Goal: Task Accomplishment & Management: Complete application form

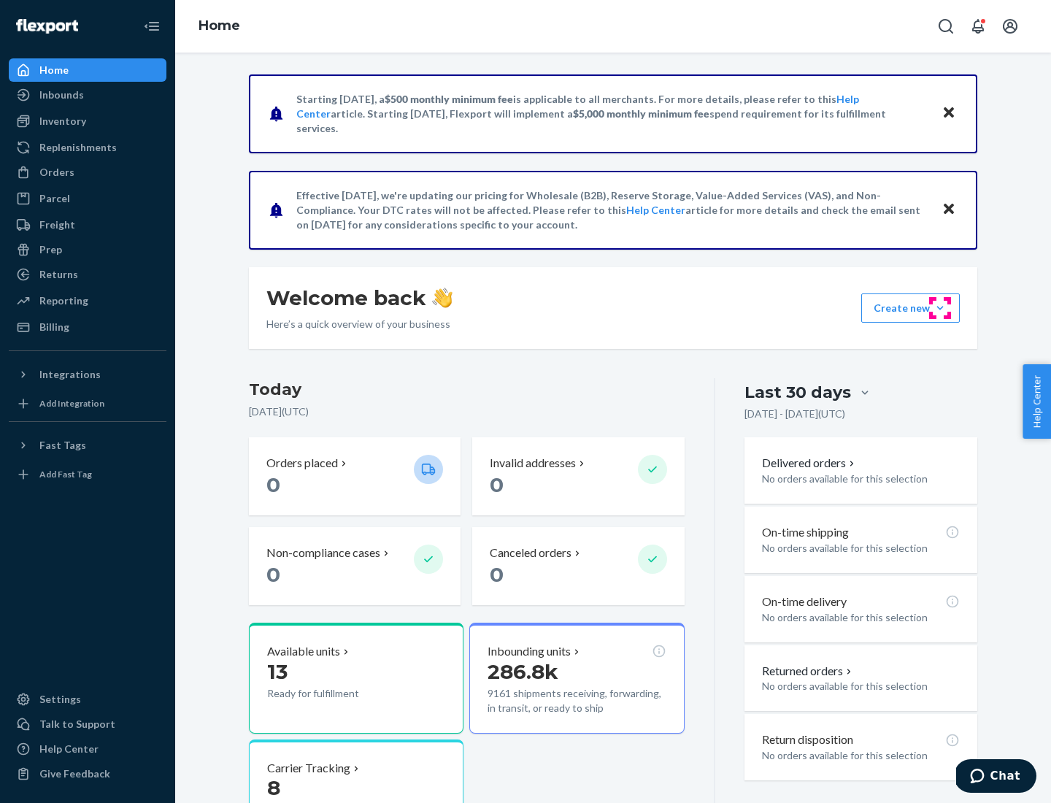
click at [940, 308] on button "Create new Create new inbound Create new order Create new product" at bounding box center [910, 307] width 99 height 29
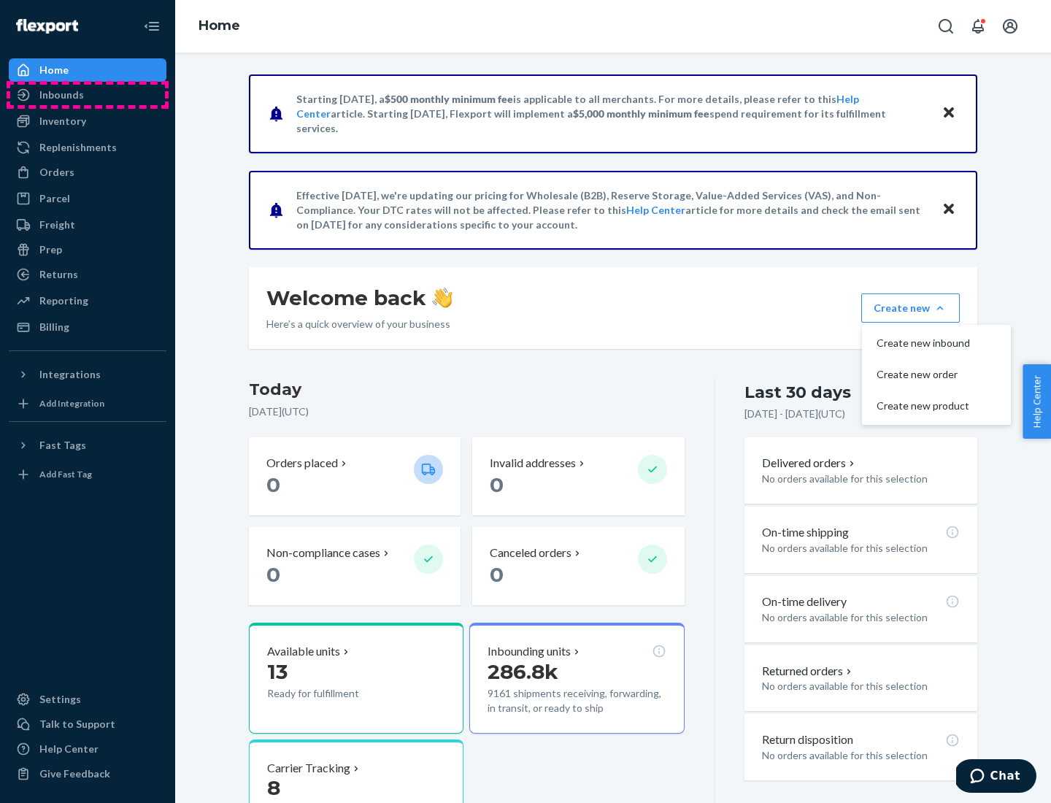
click at [88, 95] on div "Inbounds" at bounding box center [87, 95] width 155 height 20
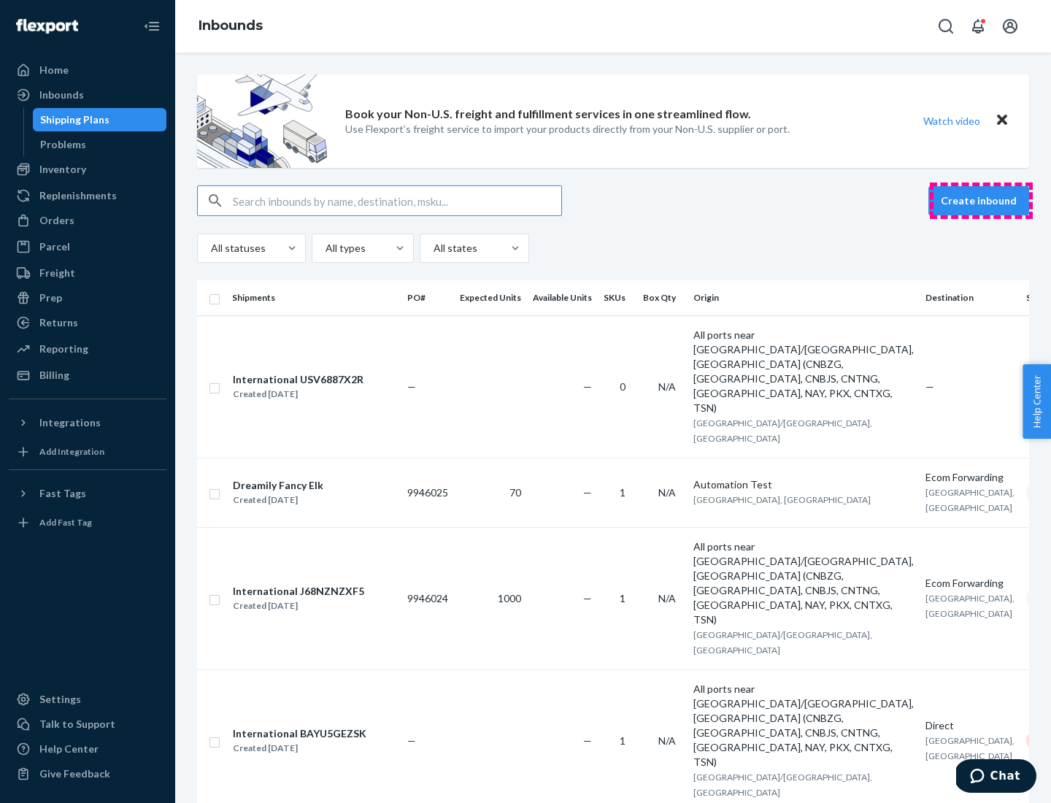
click at [981, 201] on button "Create inbound" at bounding box center [978, 200] width 101 height 29
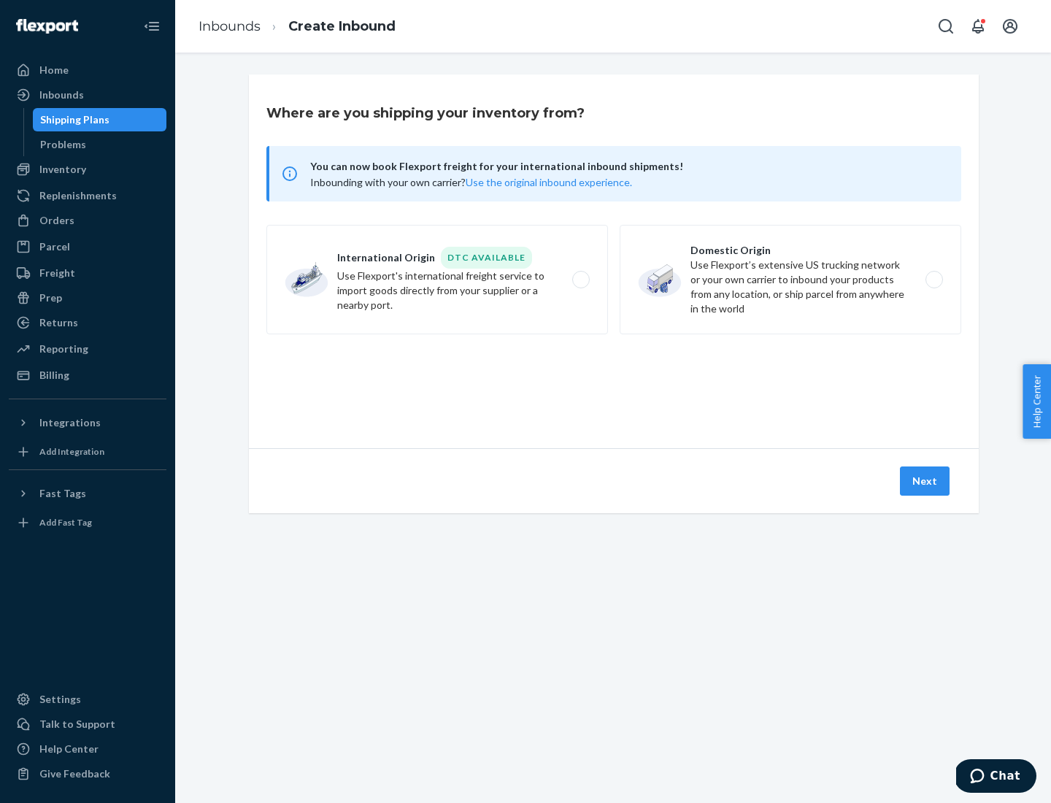
click at [790, 280] on label "Domestic Origin Use Flexport’s extensive US trucking network or your own carrie…" at bounding box center [791, 279] width 342 height 109
click at [933, 280] on input "Domestic Origin Use Flexport’s extensive US trucking network or your own carrie…" at bounding box center [937, 279] width 9 height 9
radio input "true"
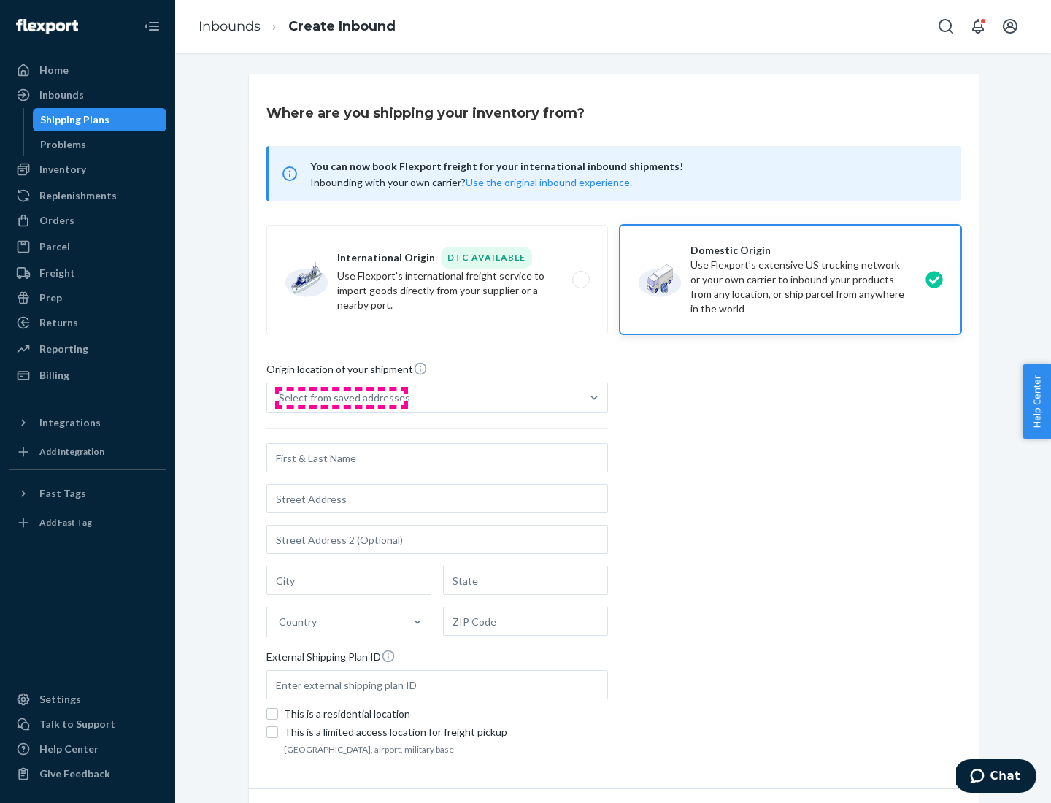
click at [341, 398] on div "Select from saved addresses" at bounding box center [344, 397] width 131 height 15
click at [280, 398] on input "Select from saved addresses" at bounding box center [279, 397] width 1 height 15
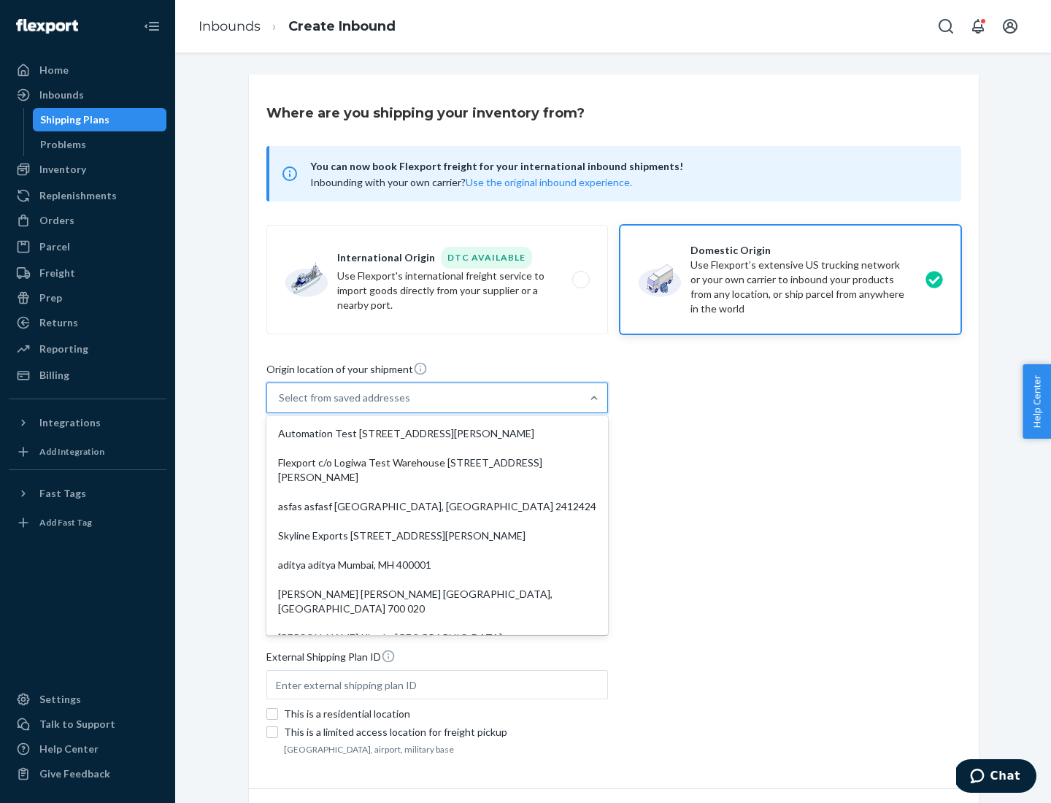
scroll to position [6, 0]
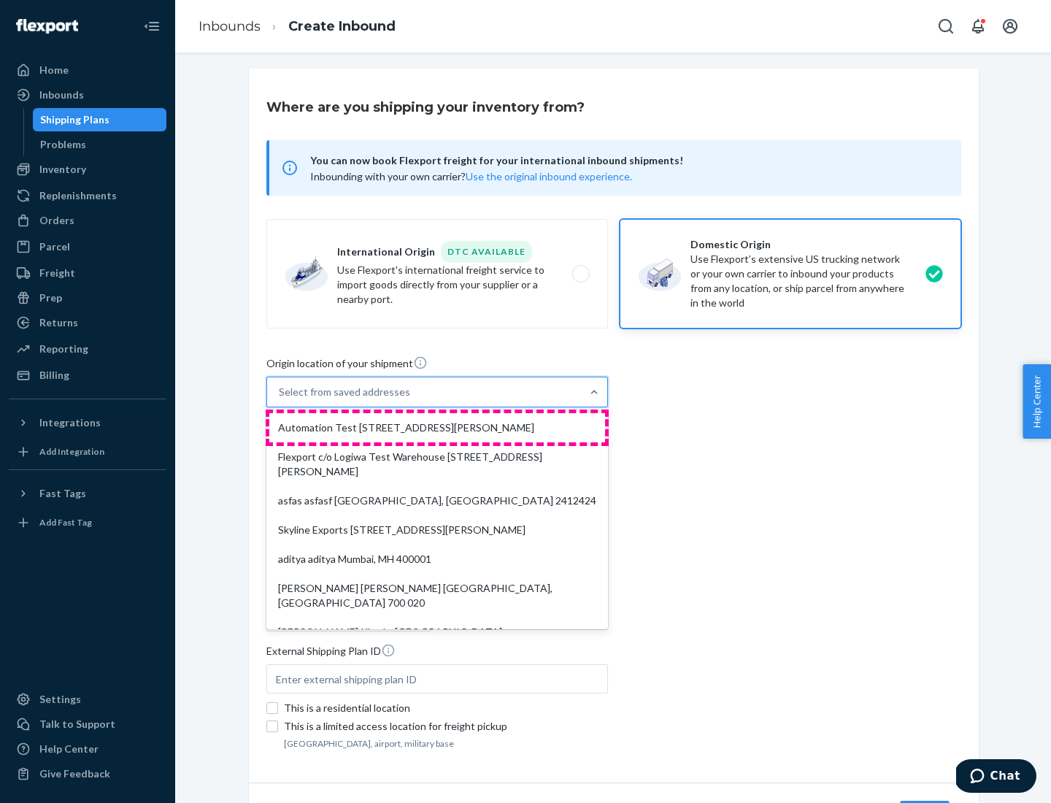
click at [437, 428] on div "Automation Test [STREET_ADDRESS][PERSON_NAME]" at bounding box center [437, 427] width 336 height 29
click at [280, 399] on input "option Automation Test [STREET_ADDRESS][PERSON_NAME]. 9 results available. Use …" at bounding box center [279, 392] width 1 height 15
type input "Automation Test"
type input "9th Floor"
type input "[GEOGRAPHIC_DATA]"
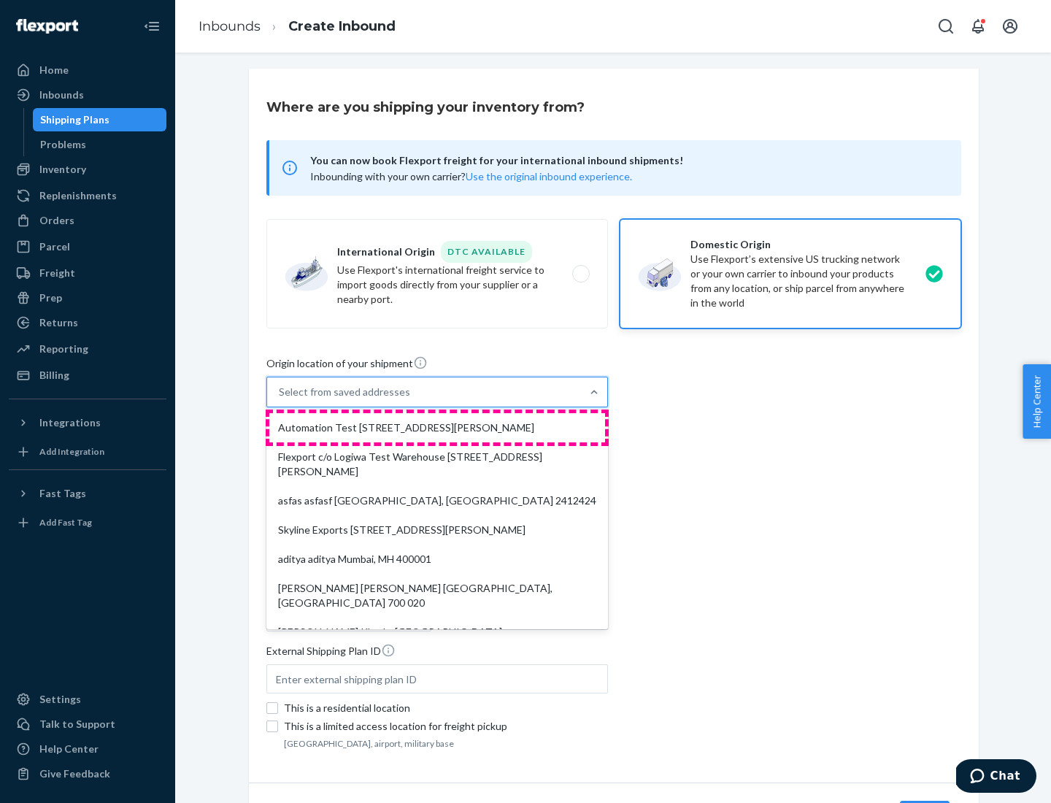
type input "CA"
type input "94104"
type input "[STREET_ADDRESS][PERSON_NAME]"
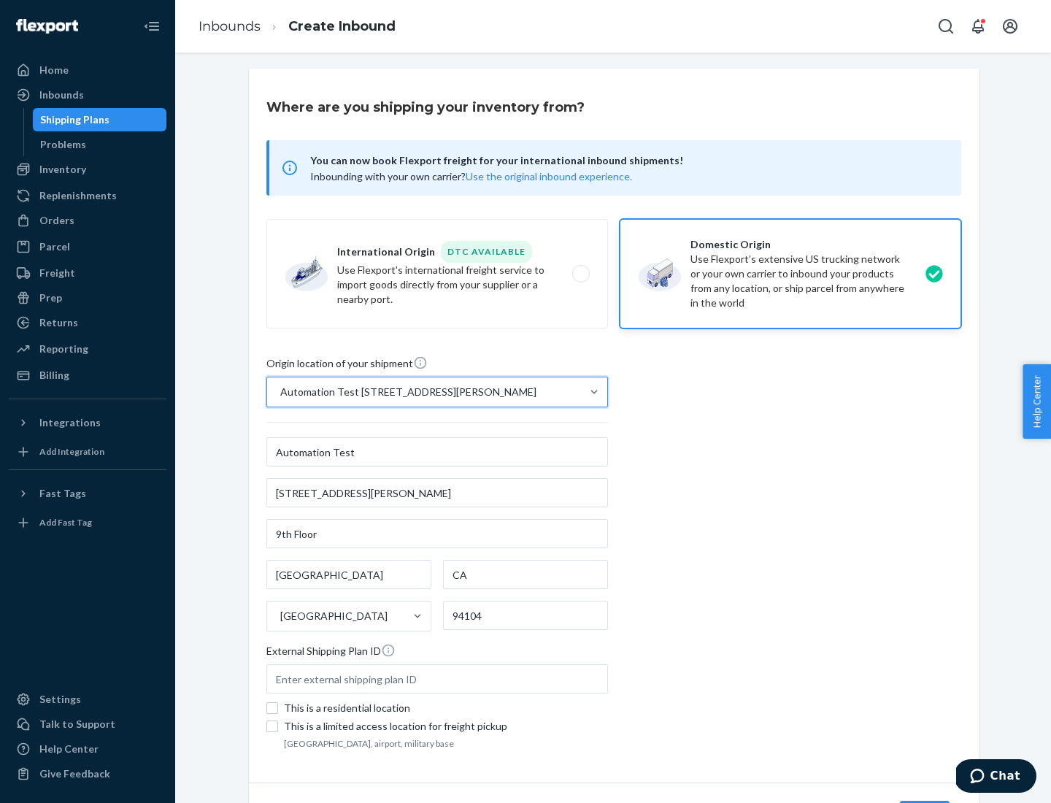
scroll to position [85, 0]
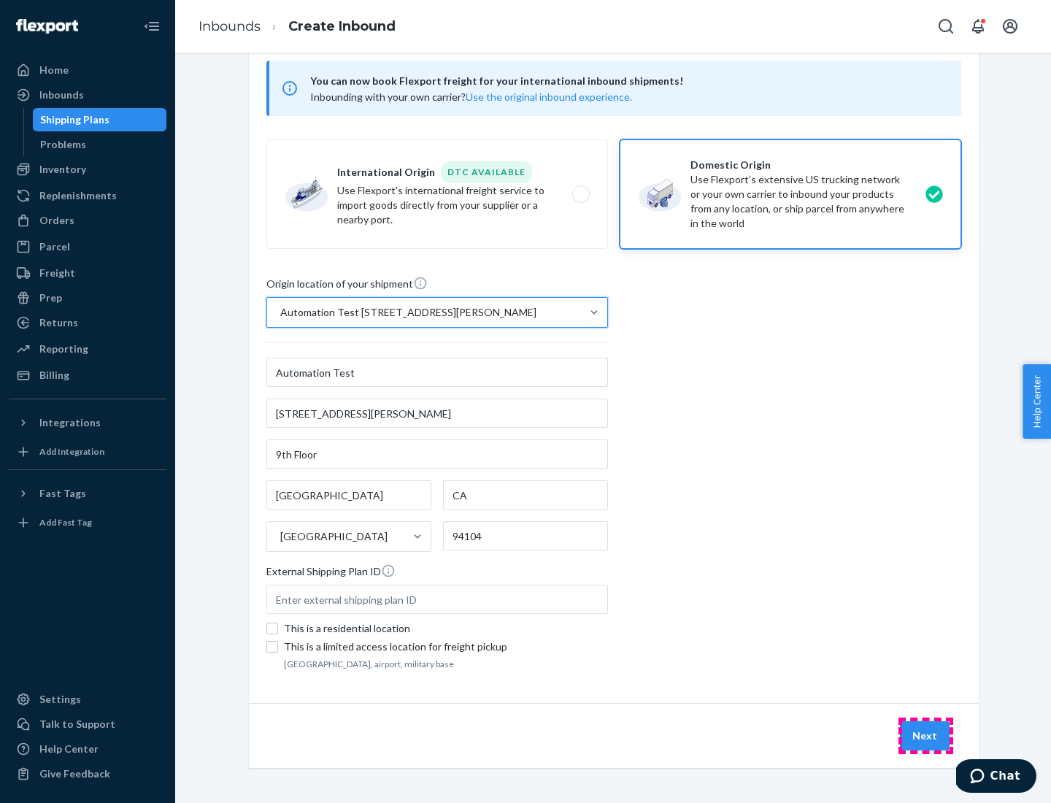
click at [925, 736] on button "Next" at bounding box center [925, 735] width 50 height 29
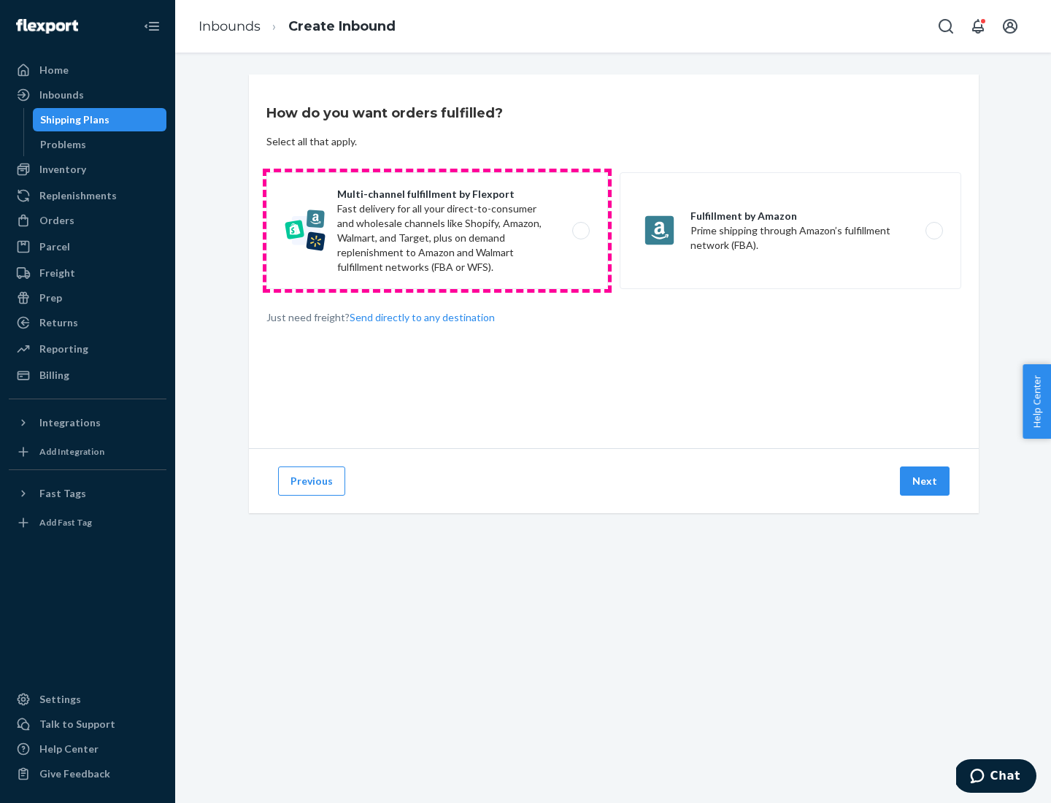
click at [437, 231] on label "Multi-channel fulfillment by Flexport Fast delivery for all your direct-to-cons…" at bounding box center [437, 230] width 342 height 117
click at [580, 231] on input "Multi-channel fulfillment by Flexport Fast delivery for all your direct-to-cons…" at bounding box center [584, 230] width 9 height 9
radio input "true"
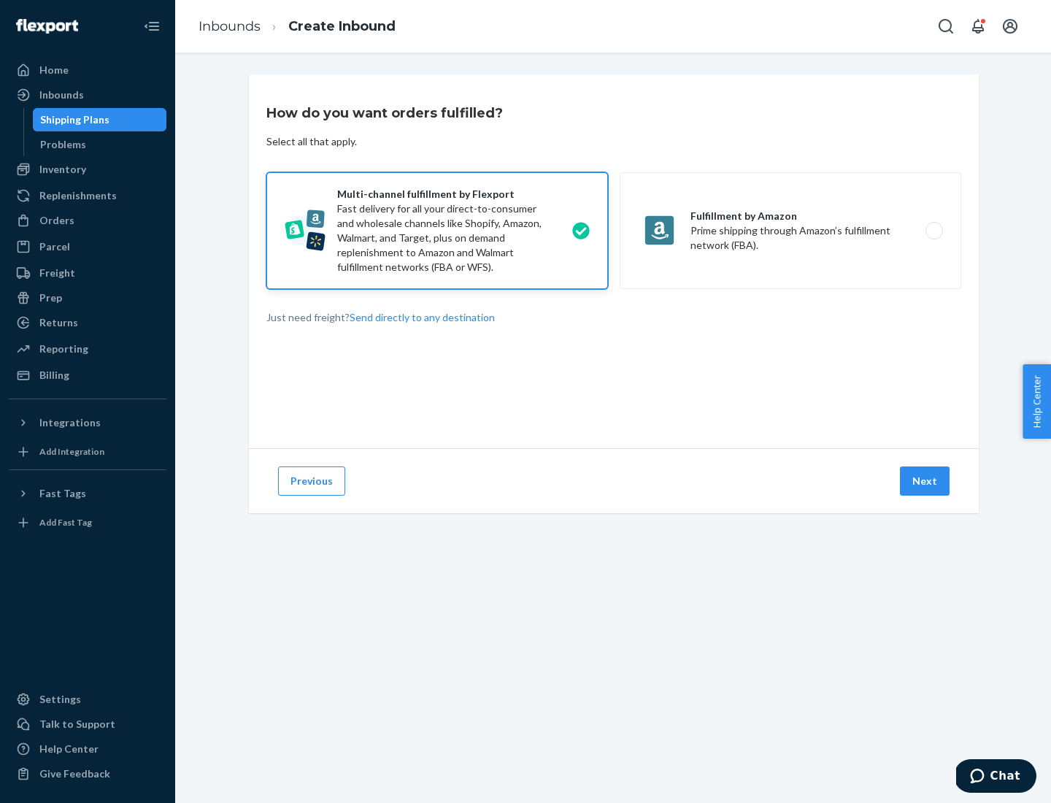
click at [925, 481] on button "Next" at bounding box center [925, 480] width 50 height 29
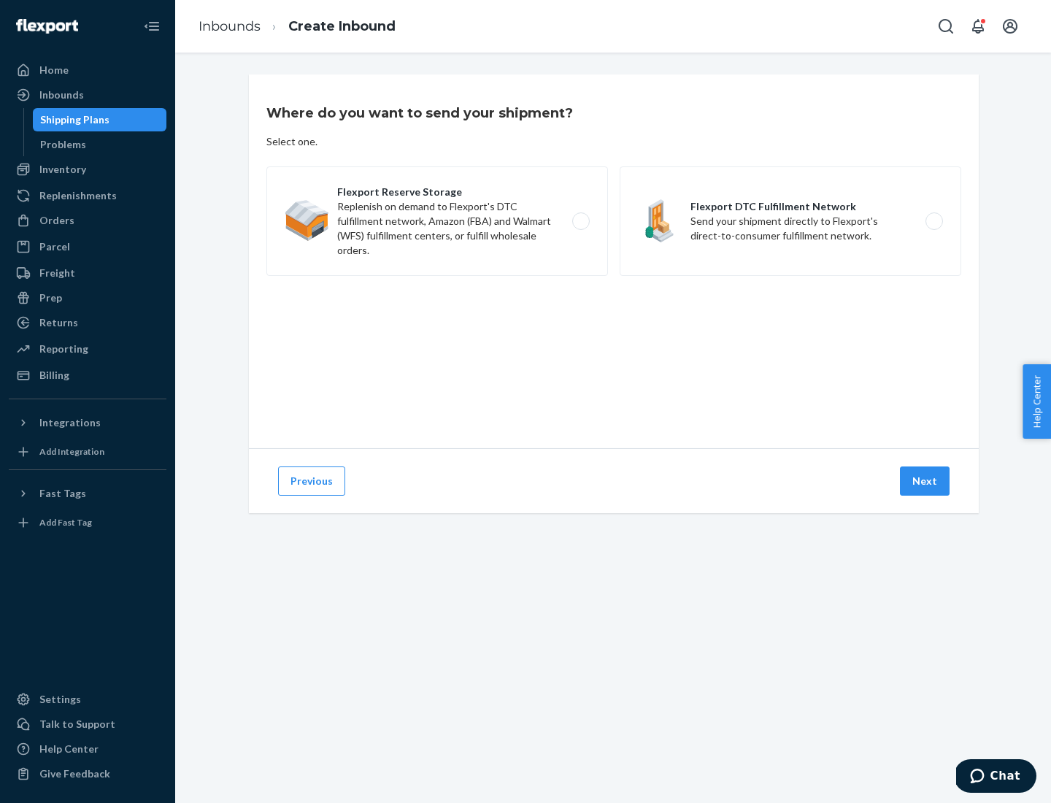
click at [790, 221] on label "Flexport DTC Fulfillment Network Send your shipment directly to Flexport's dire…" at bounding box center [791, 220] width 342 height 109
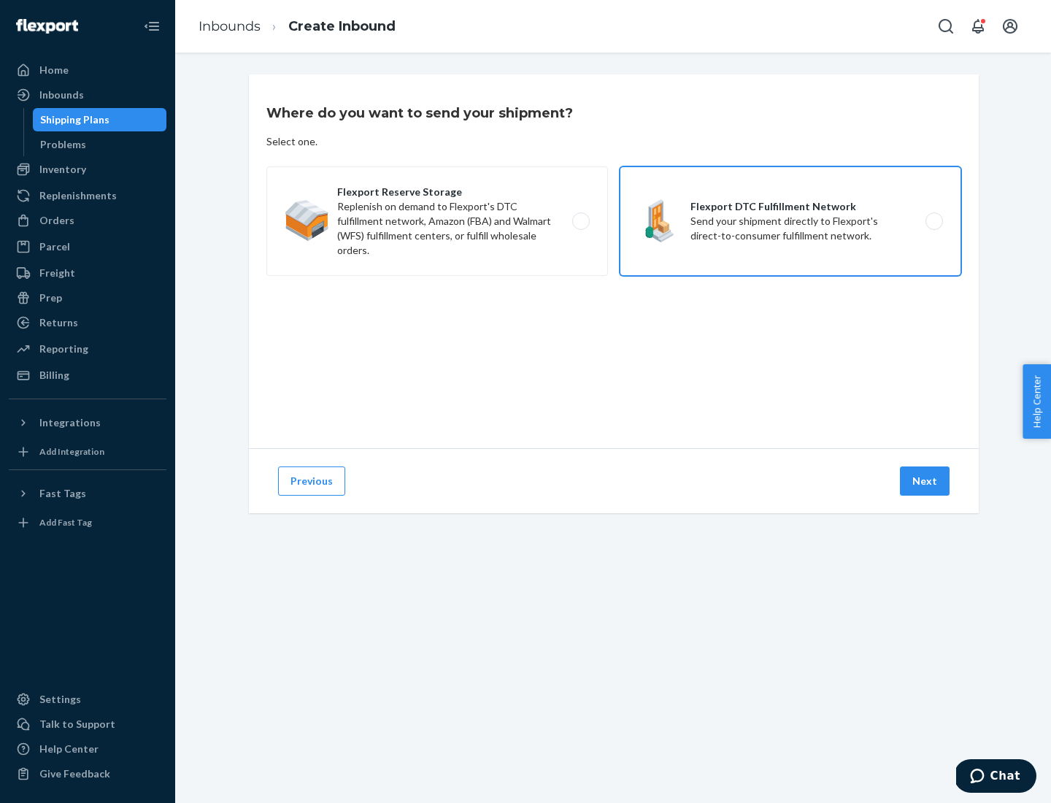
click at [933, 221] on input "Flexport DTC Fulfillment Network Send your shipment directly to Flexport's dire…" at bounding box center [937, 221] width 9 height 9
radio input "true"
click at [925, 481] on button "Next" at bounding box center [925, 480] width 50 height 29
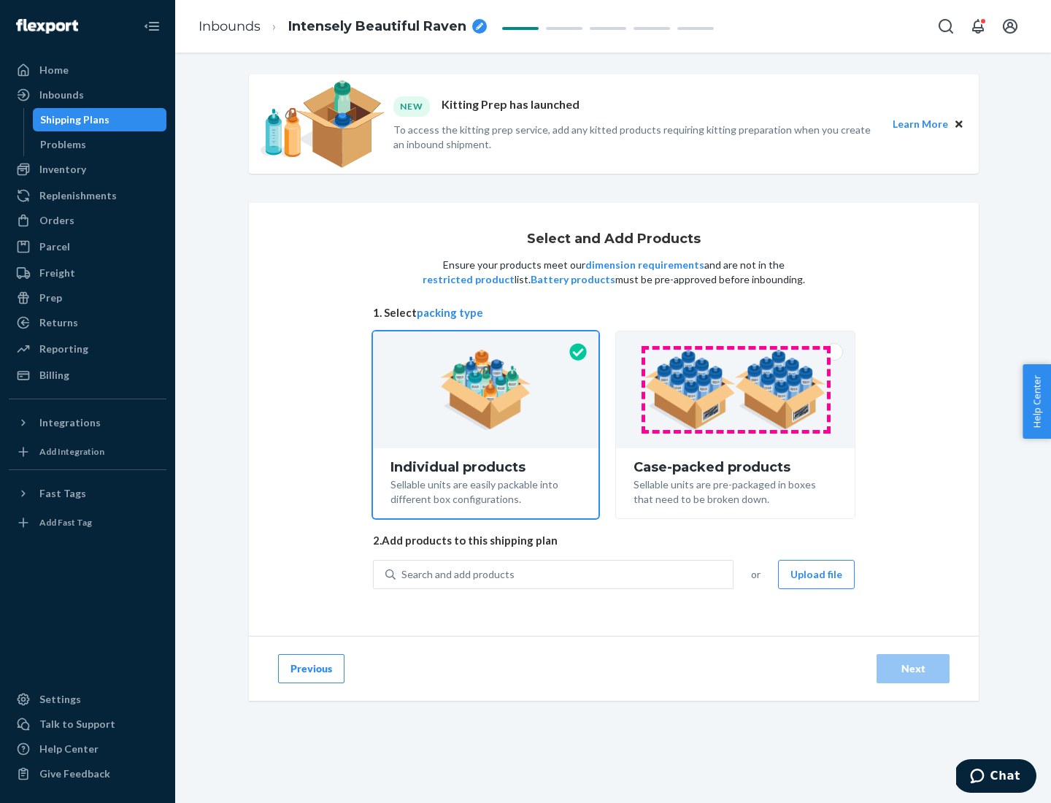
click at [736, 390] on img at bounding box center [735, 390] width 182 height 80
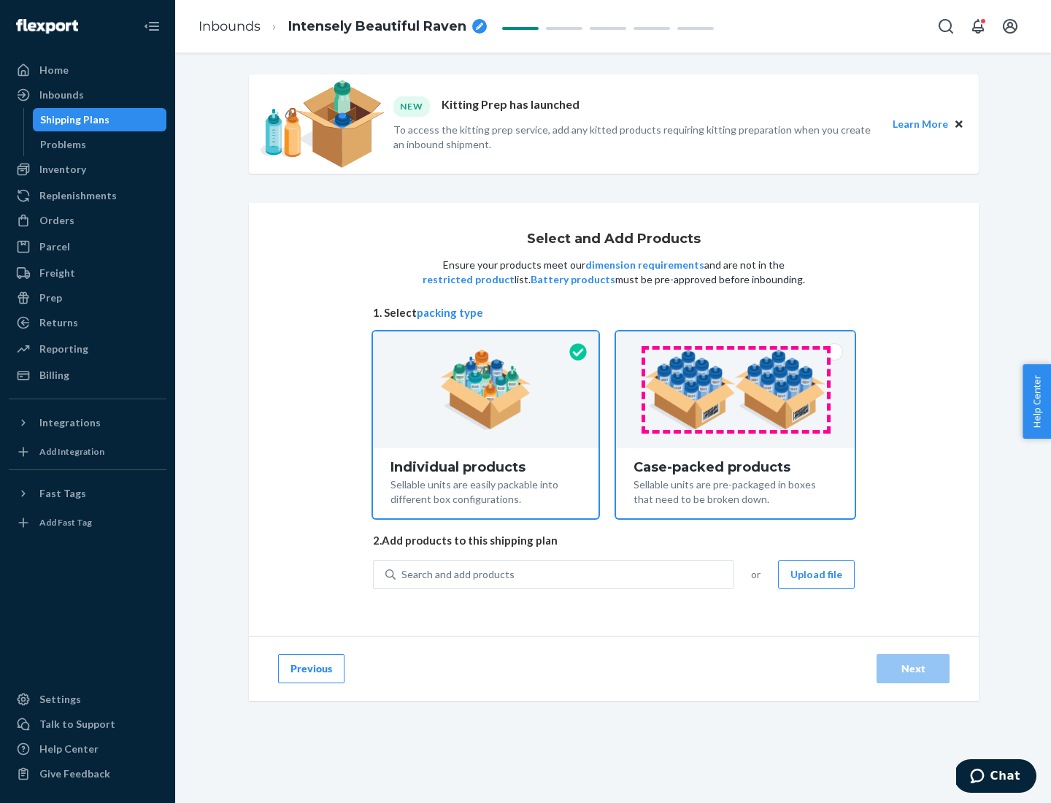
click at [736, 341] on input "Case-packed products Sellable units are pre-packaged in boxes that need to be b…" at bounding box center [735, 335] width 9 height 9
radio input "true"
radio input "false"
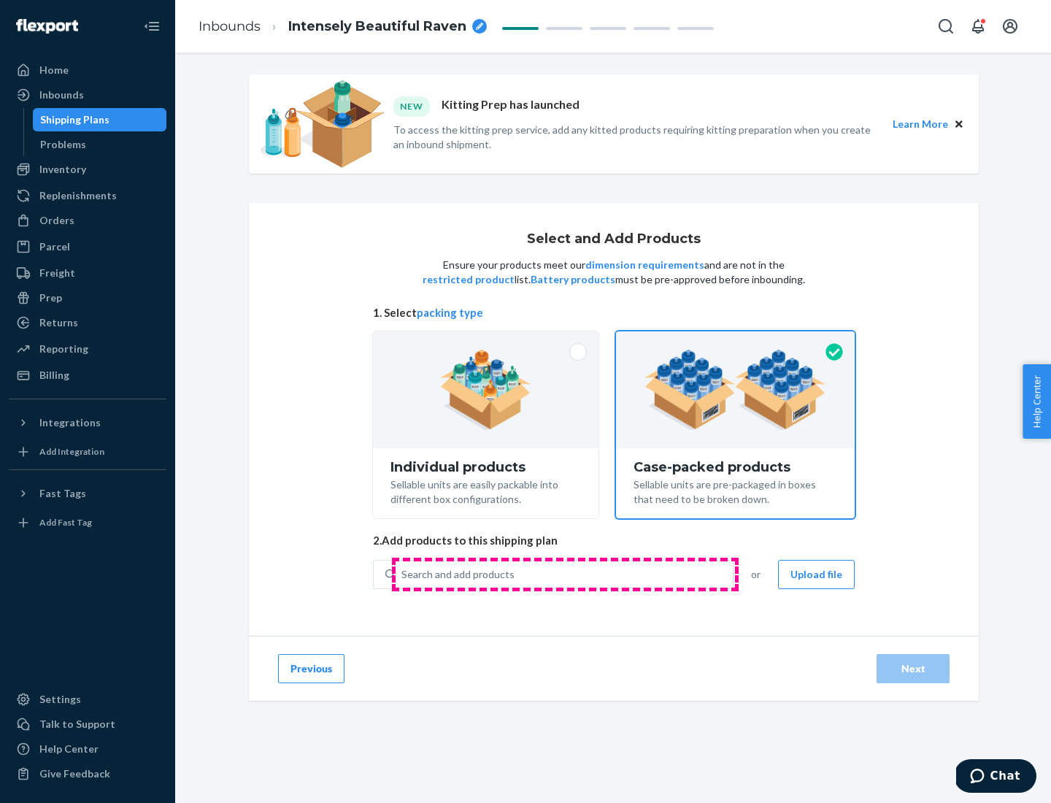
click at [565, 574] on div "Search and add products" at bounding box center [564, 574] width 337 height 26
click at [403, 574] on input "Search and add products" at bounding box center [401, 574] width 1 height 15
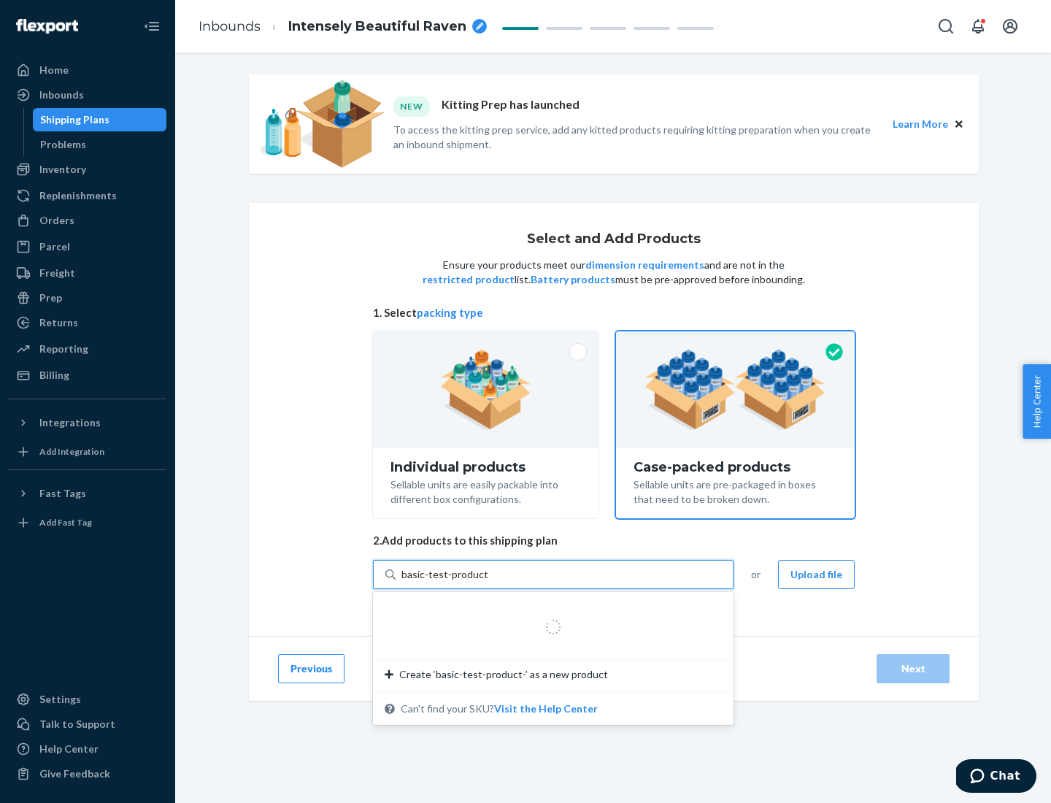
type input "basic-test-product-1"
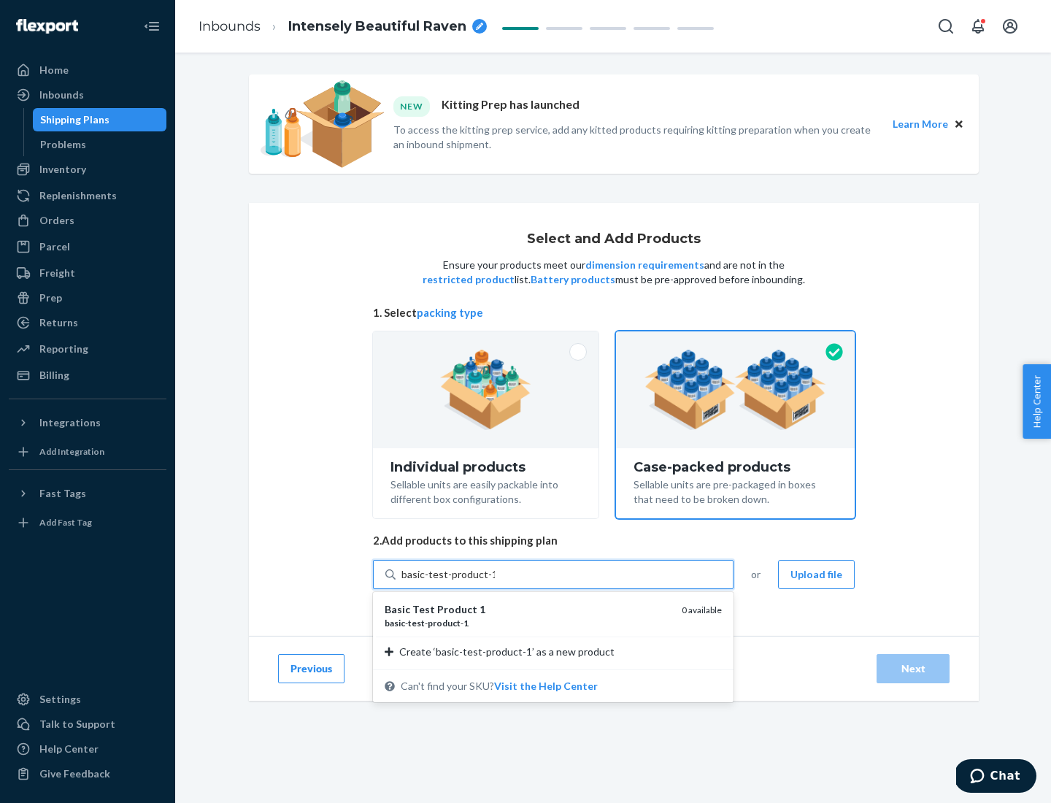
click at [528, 623] on div "basic - test - product - 1" at bounding box center [527, 623] width 285 height 12
click at [495, 582] on input "basic-test-product-1" at bounding box center [447, 574] width 93 height 15
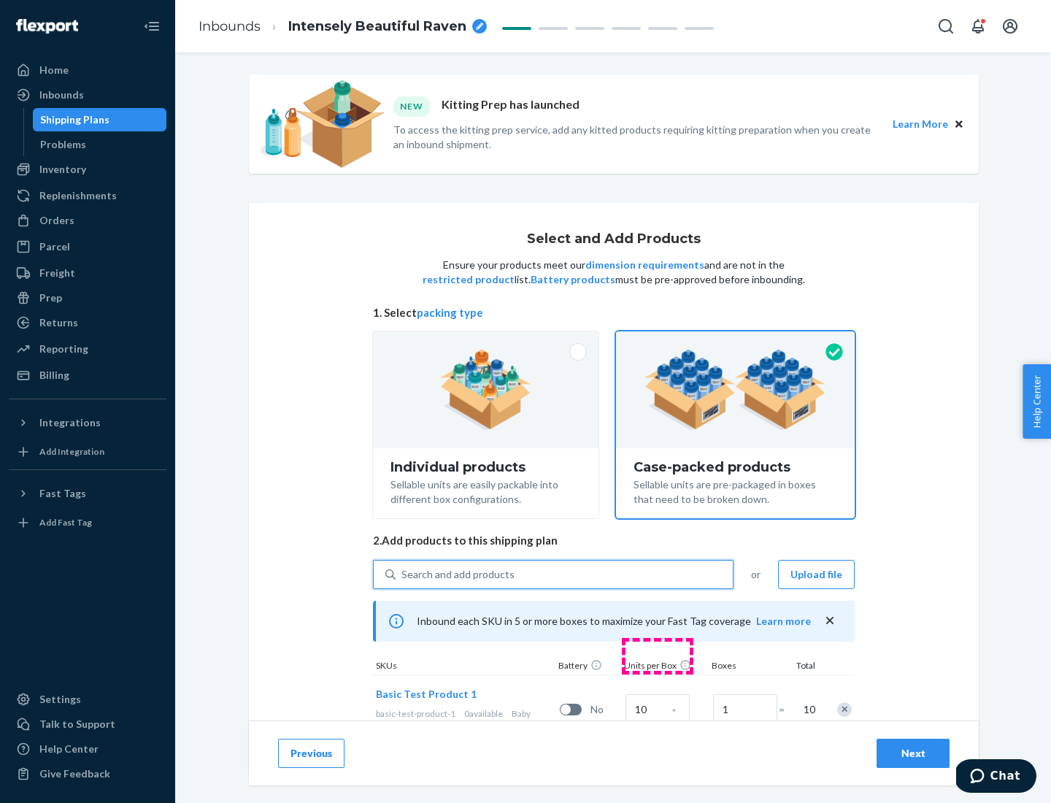
scroll to position [53, 0]
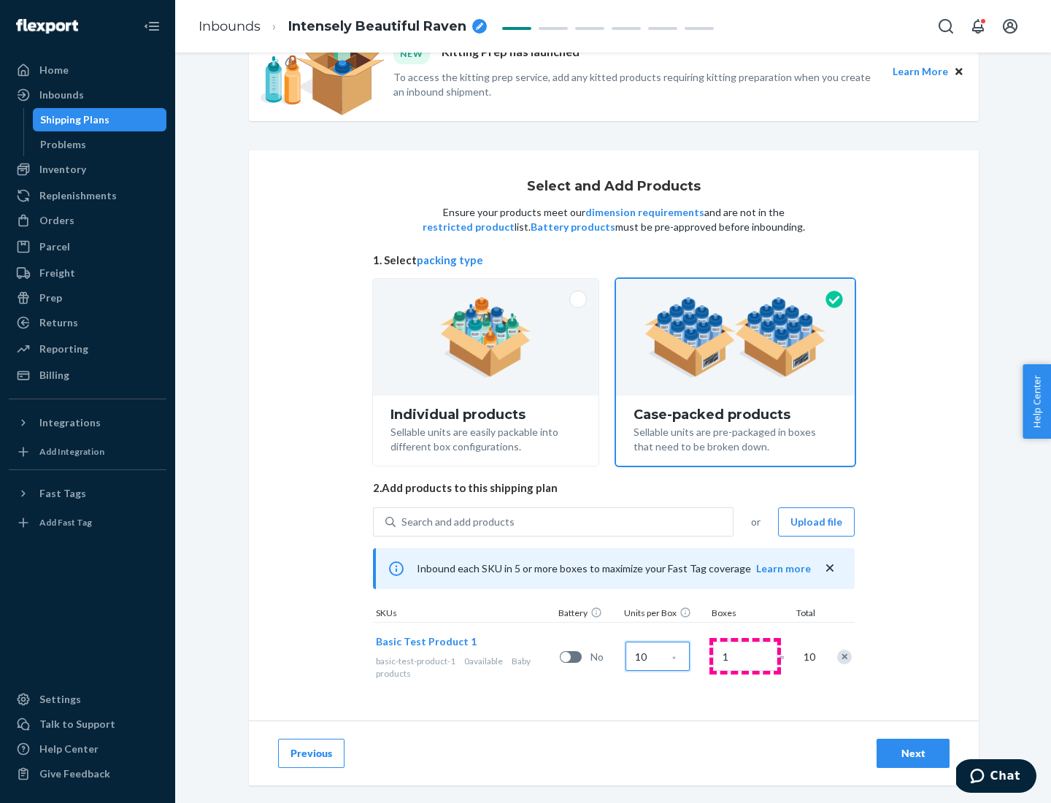
type input "10"
type input "7"
click at [913, 753] on div "Next" at bounding box center [913, 753] width 48 height 15
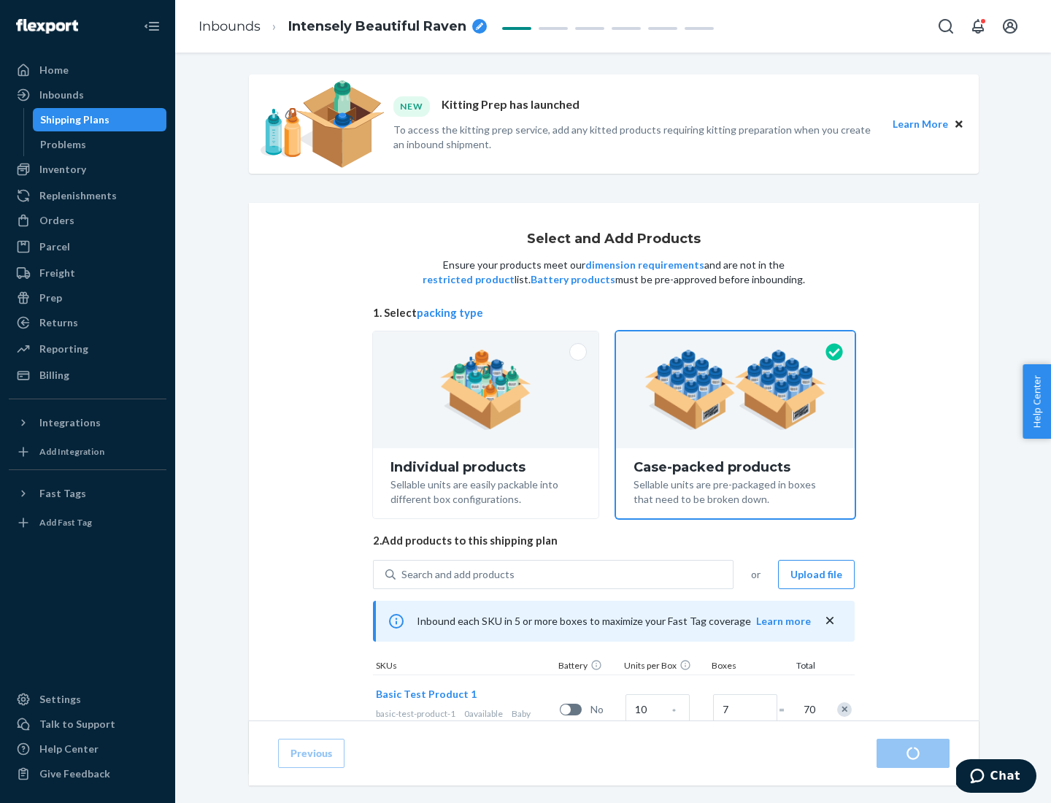
radio input "true"
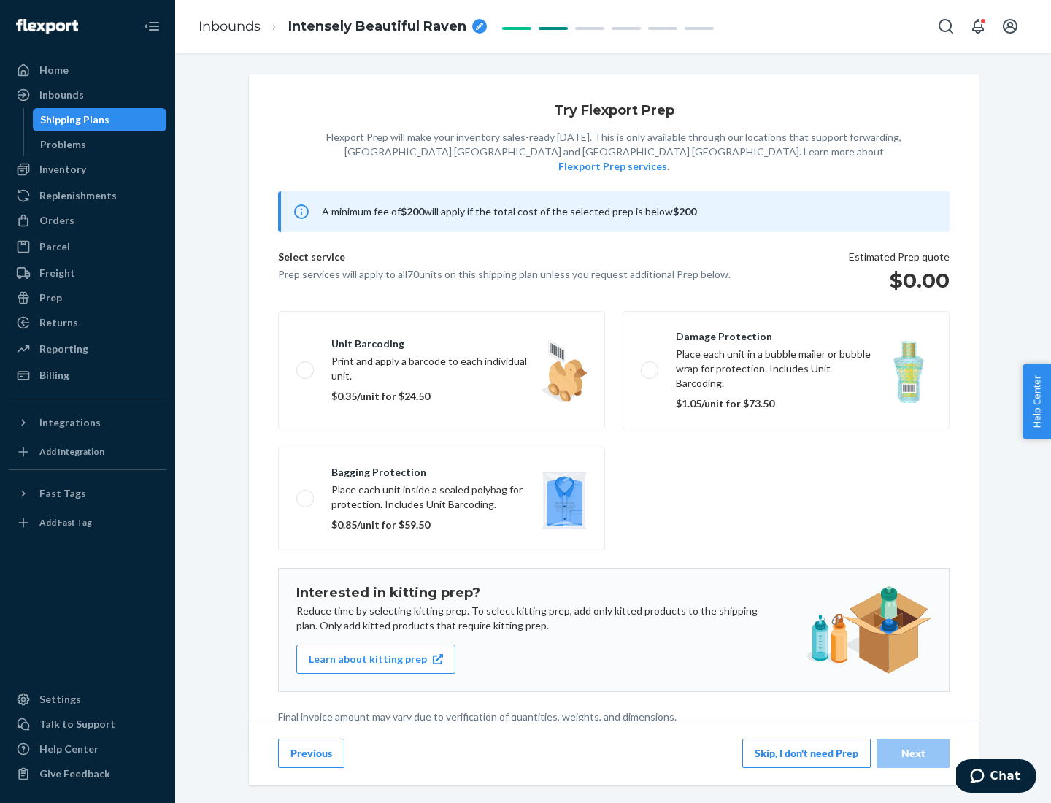
scroll to position [4, 0]
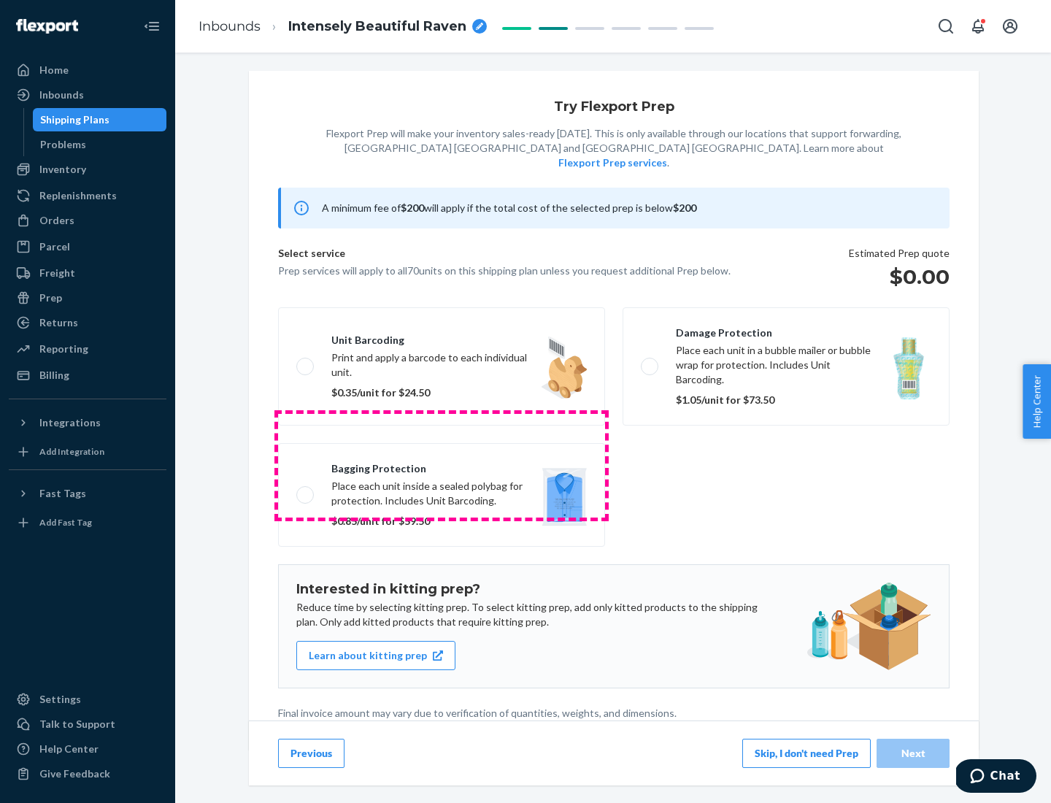
click at [442, 465] on label "Bagging protection Place each unit inside a sealed polybag for protection. Incl…" at bounding box center [441, 495] width 327 height 104
click at [306, 490] on input "Bagging protection Place each unit inside a sealed polybag for protection. Incl…" at bounding box center [300, 494] width 9 height 9
checkbox input "true"
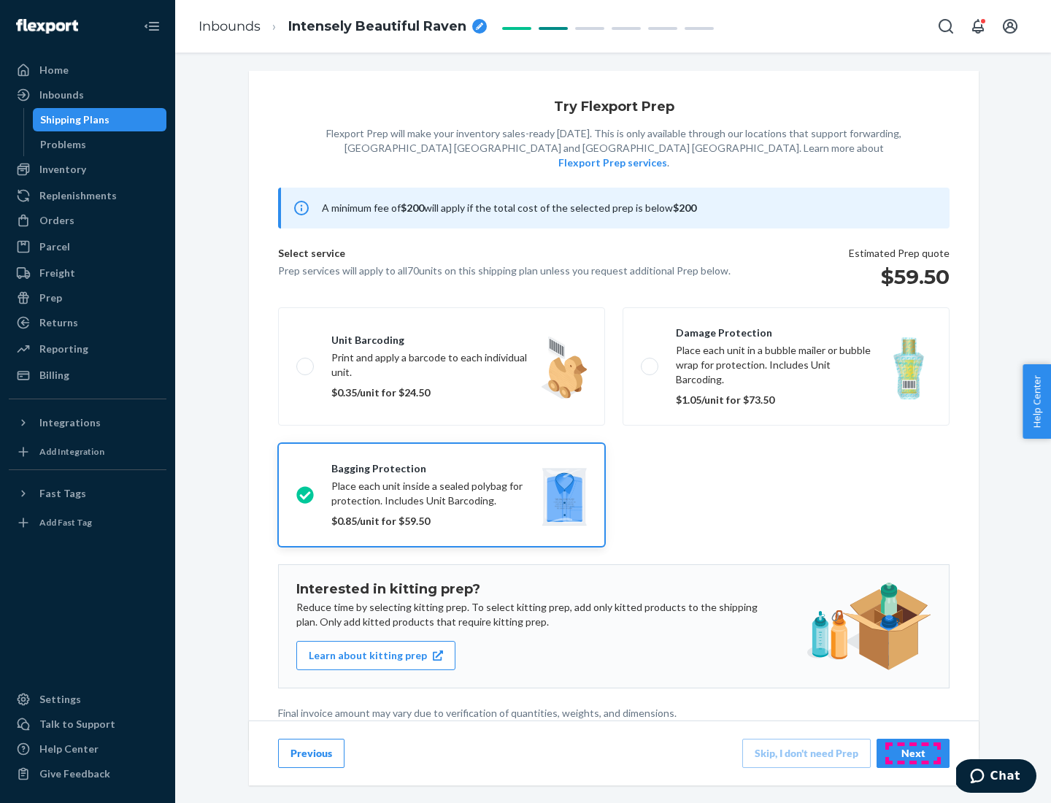
click at [913, 752] on div "Next" at bounding box center [913, 753] width 48 height 15
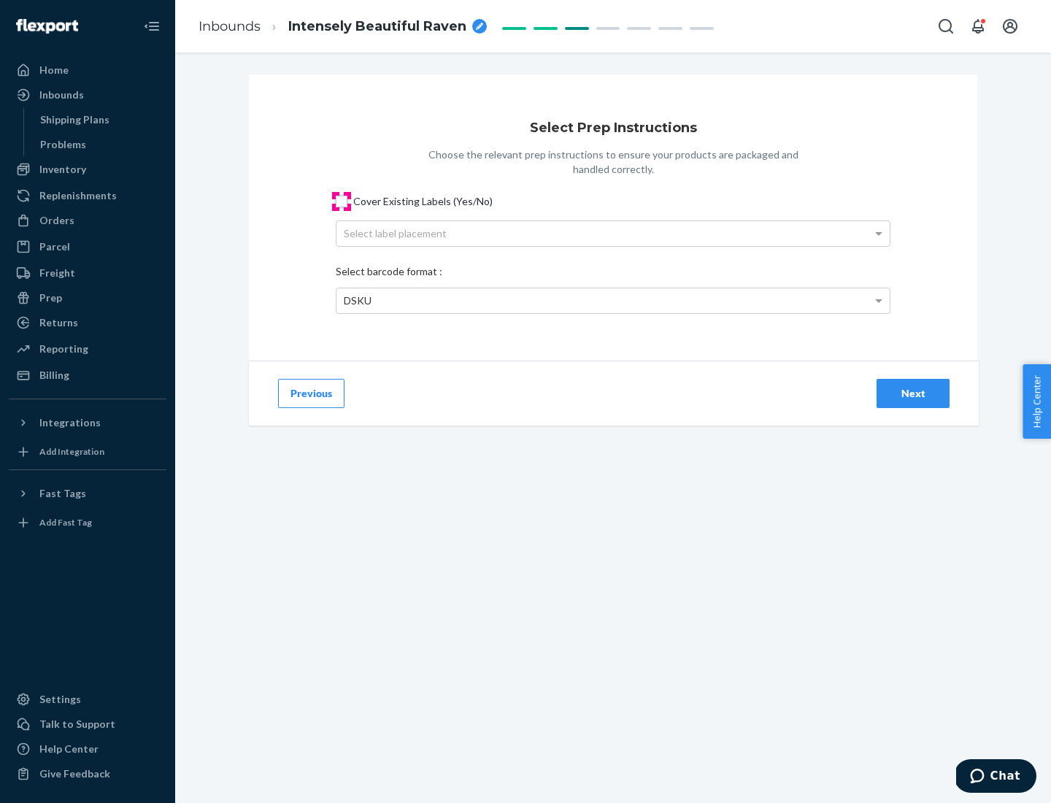
click at [342, 201] on input "Cover Existing Labels (Yes/No)" at bounding box center [342, 202] width 12 height 12
checkbox input "true"
click at [613, 233] on div "Select label placement" at bounding box center [612, 233] width 553 height 25
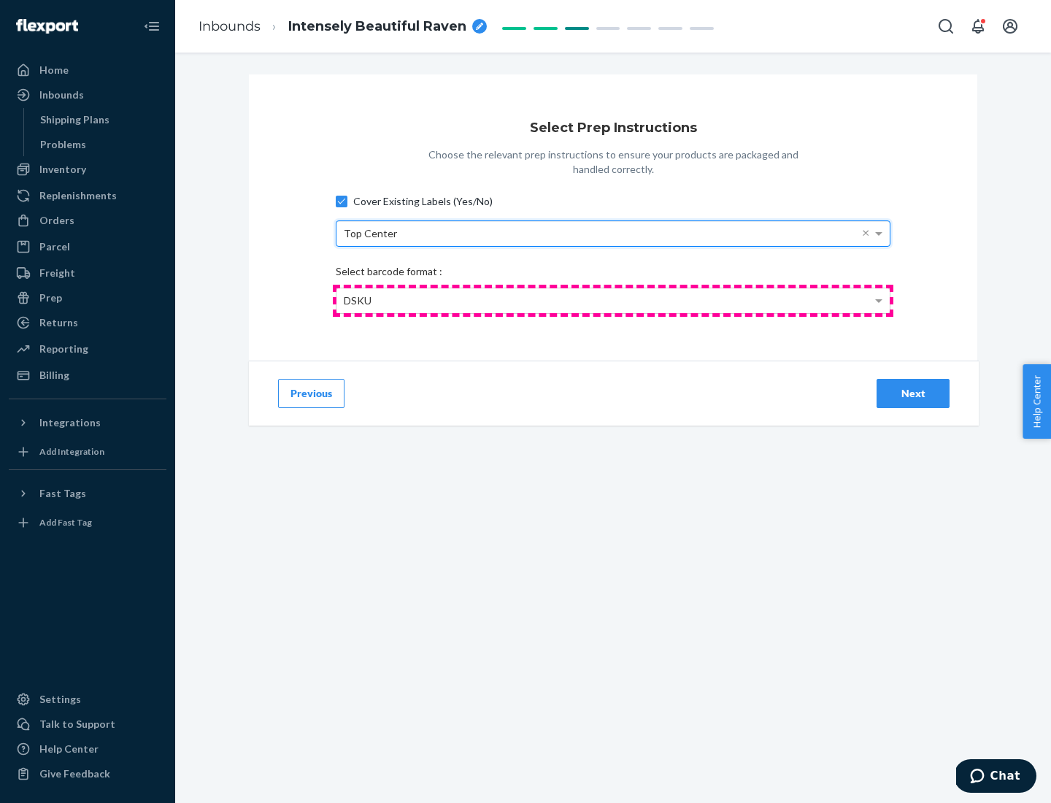
click at [613, 300] on div "DSKU" at bounding box center [612, 300] width 553 height 25
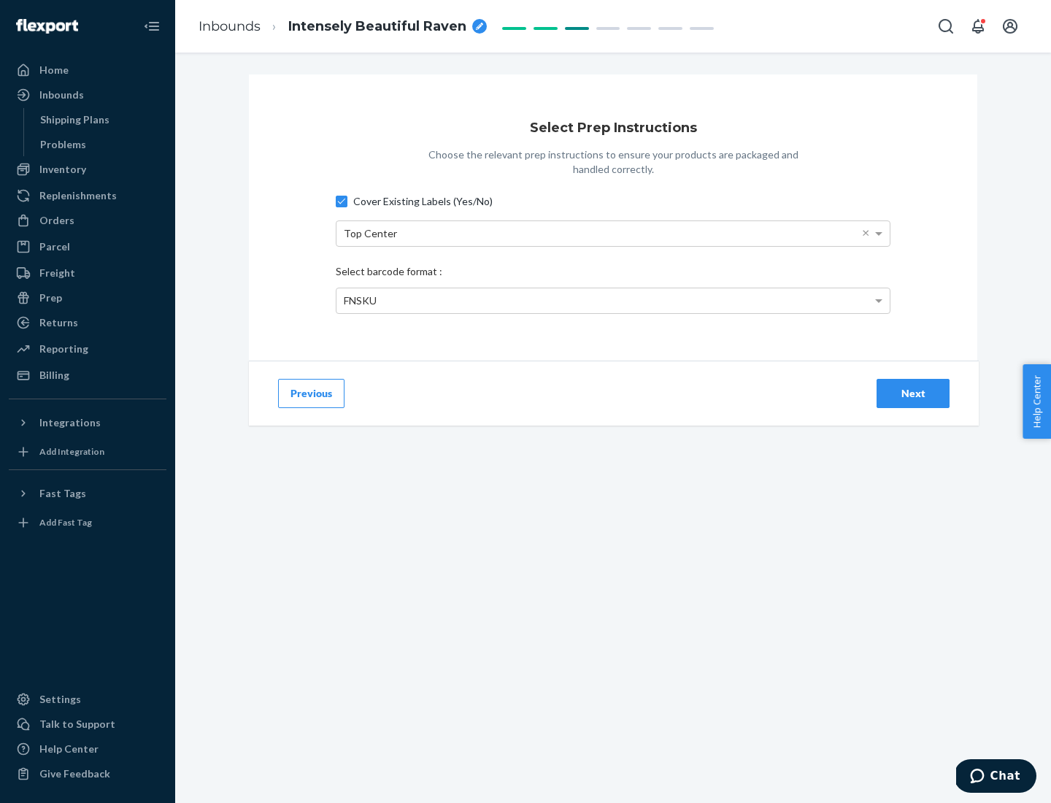
click at [913, 393] on div "Next" at bounding box center [913, 393] width 48 height 15
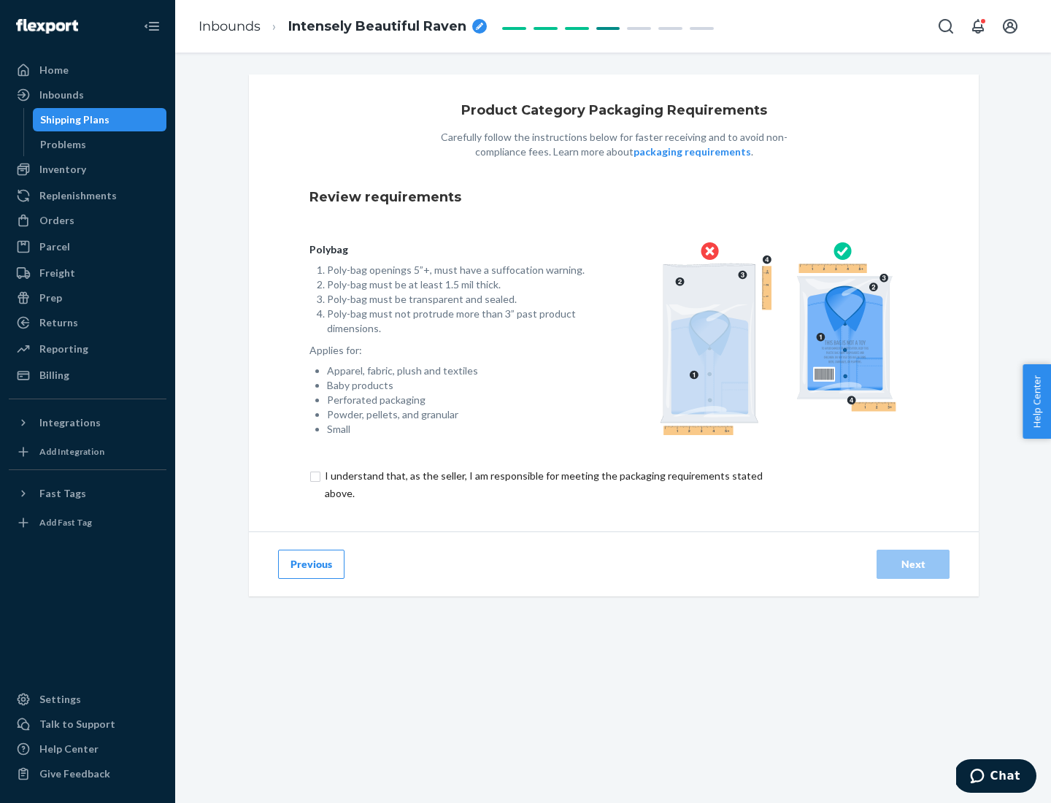
click at [542, 484] on input "checkbox" at bounding box center [551, 484] width 485 height 35
checkbox input "true"
click at [913, 563] on div "Next" at bounding box center [913, 564] width 48 height 15
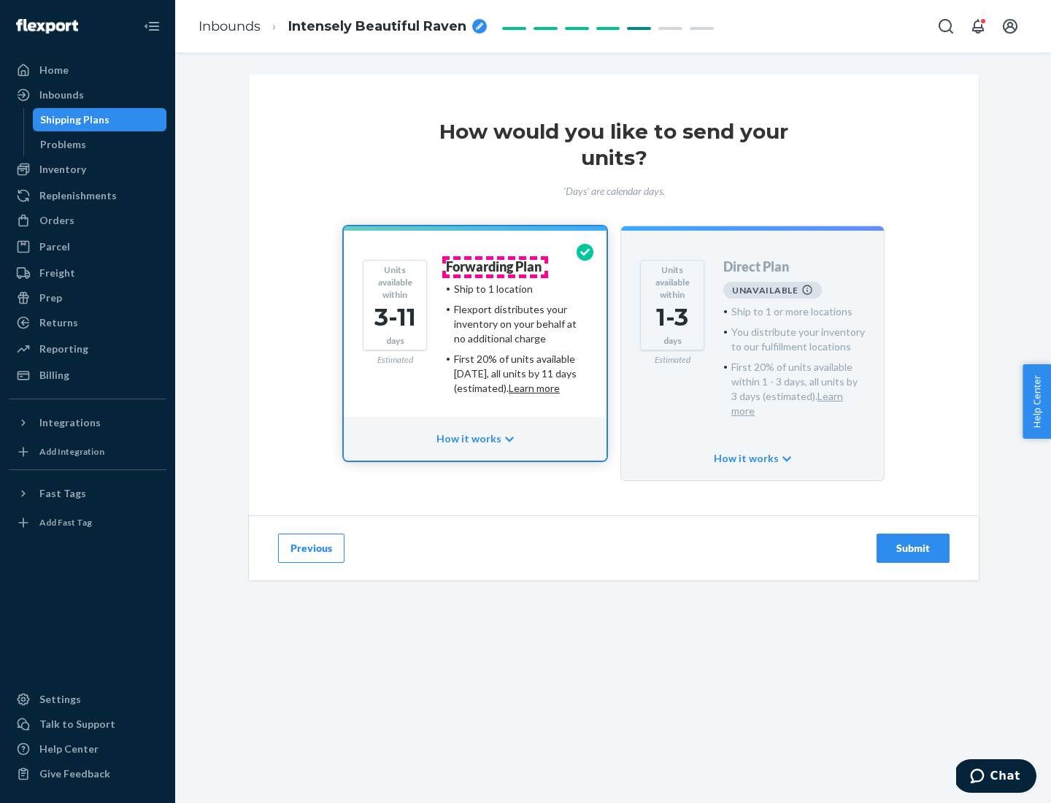
click at [495, 266] on h4 "Forwarding Plan" at bounding box center [494, 267] width 96 height 15
click at [913, 541] on div "Submit" at bounding box center [913, 548] width 48 height 15
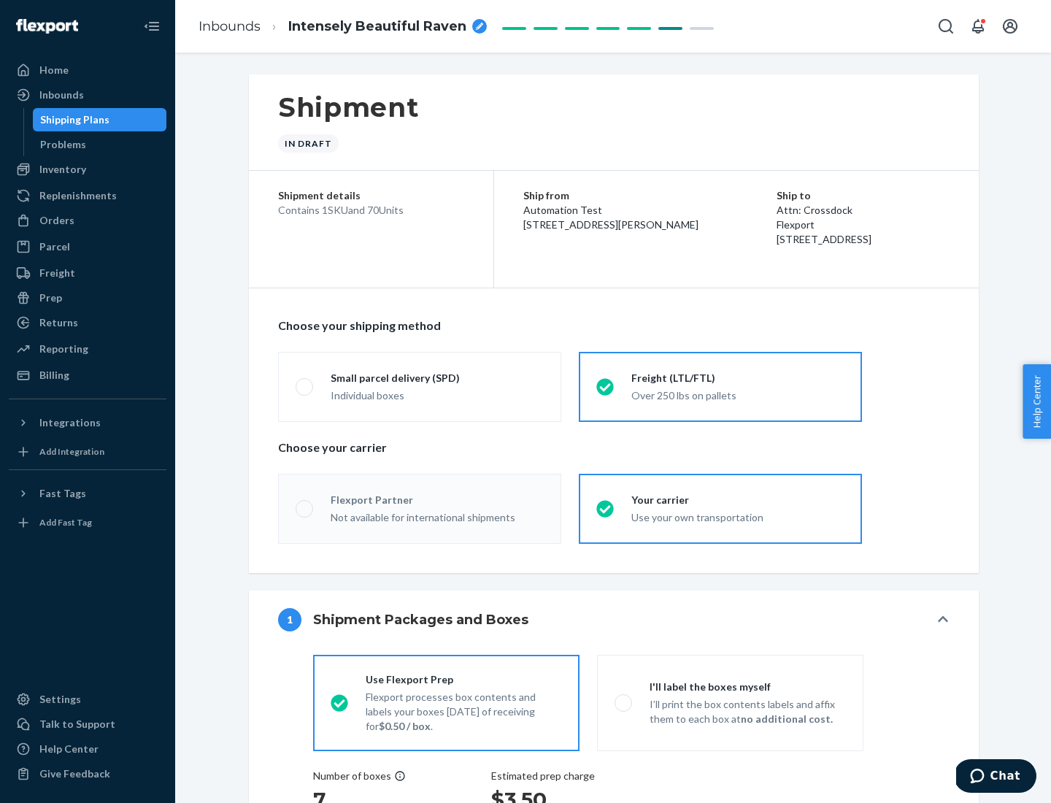
radio input "true"
radio input "false"
radio input "true"
radio input "false"
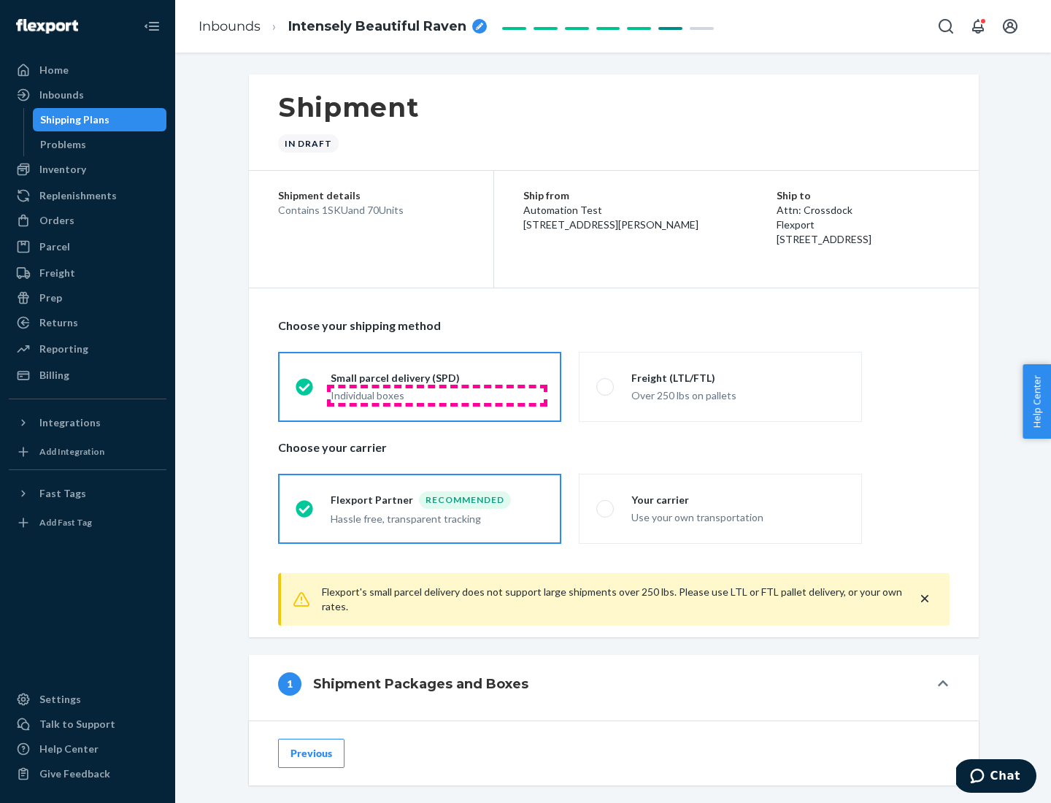
click at [437, 395] on div "Individual boxes" at bounding box center [437, 395] width 213 height 15
click at [305, 391] on input "Small parcel delivery (SPD) Individual boxes" at bounding box center [300, 386] width 9 height 9
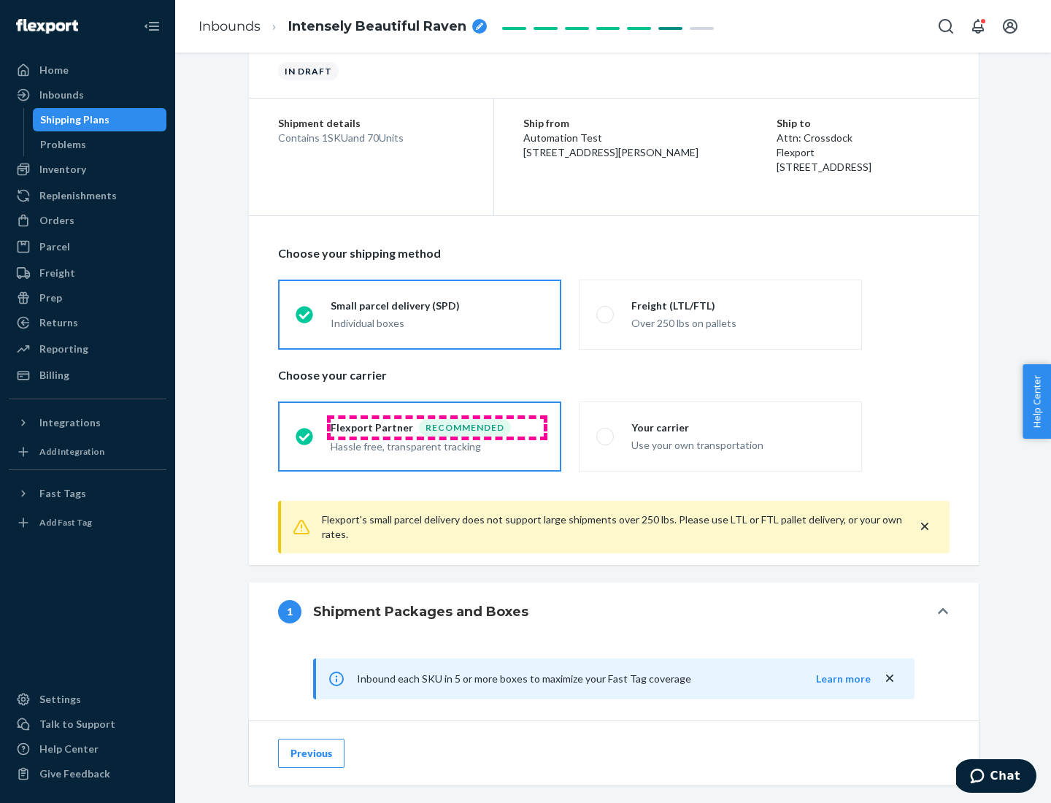
click at [437, 427] on div "Recommended" at bounding box center [465, 428] width 92 height 18
click at [305, 431] on input "Flexport Partner Recommended Hassle free, transparent tracking" at bounding box center [300, 435] width 9 height 9
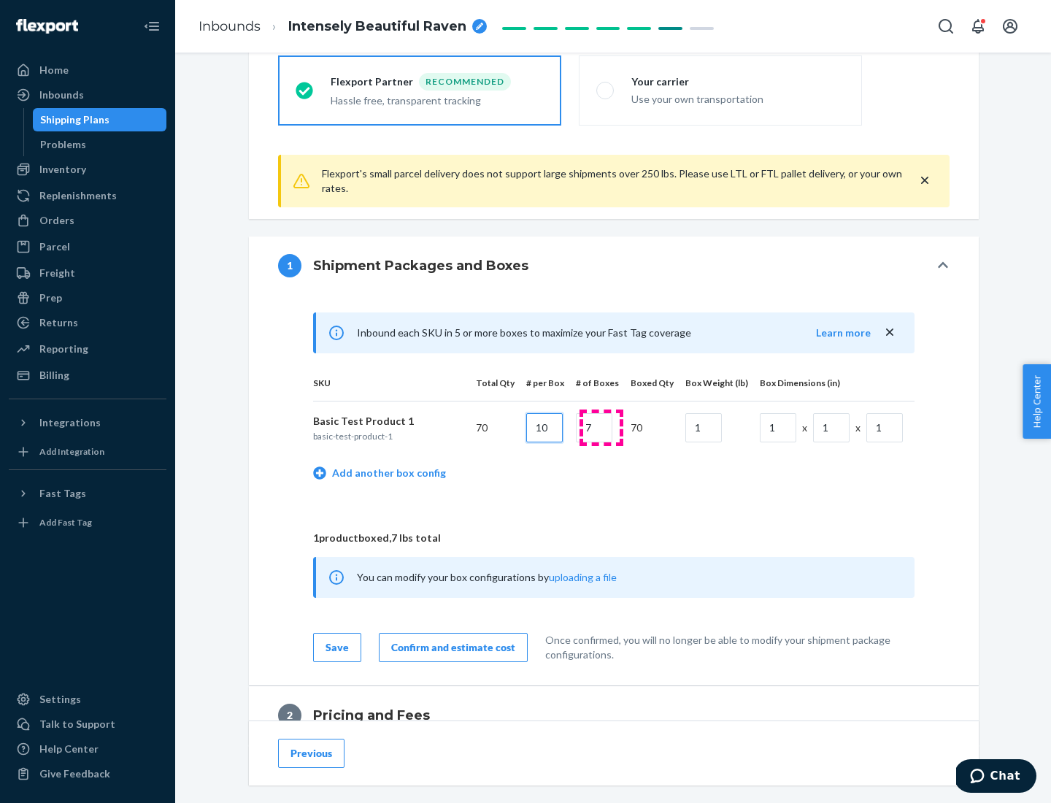
type input "10"
type input "7"
type input "1"
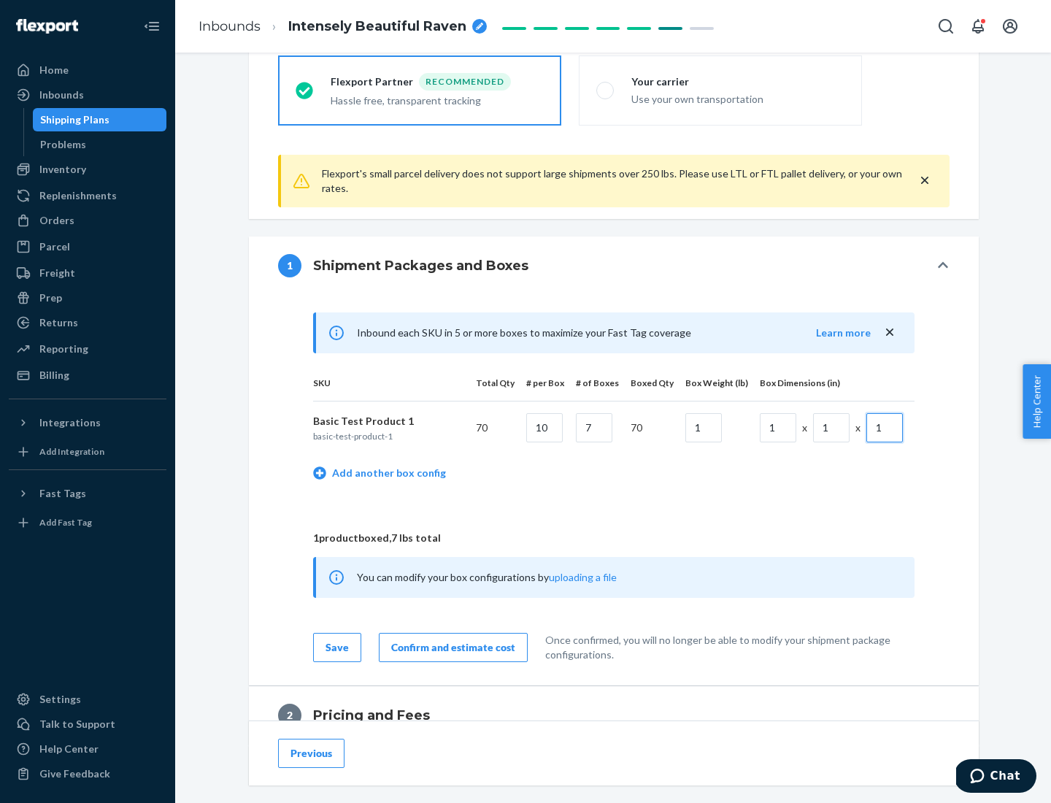
scroll to position [638, 0]
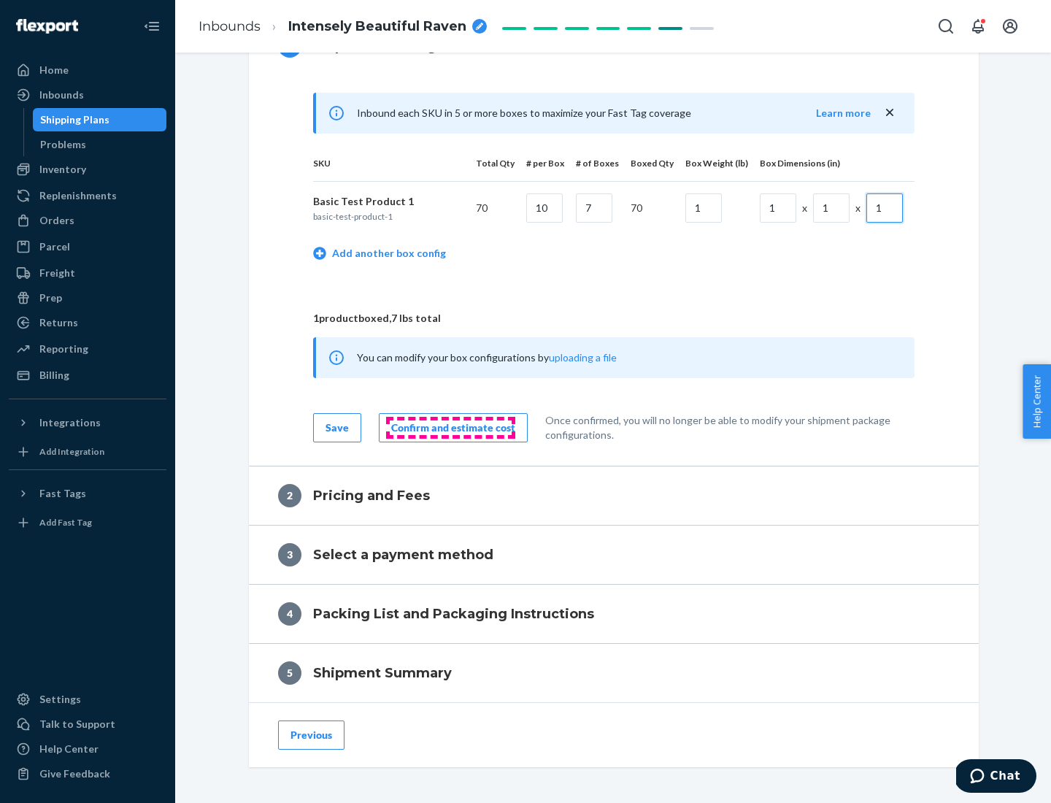
type input "1"
click at [450, 427] on div "Confirm and estimate cost" at bounding box center [453, 427] width 124 height 15
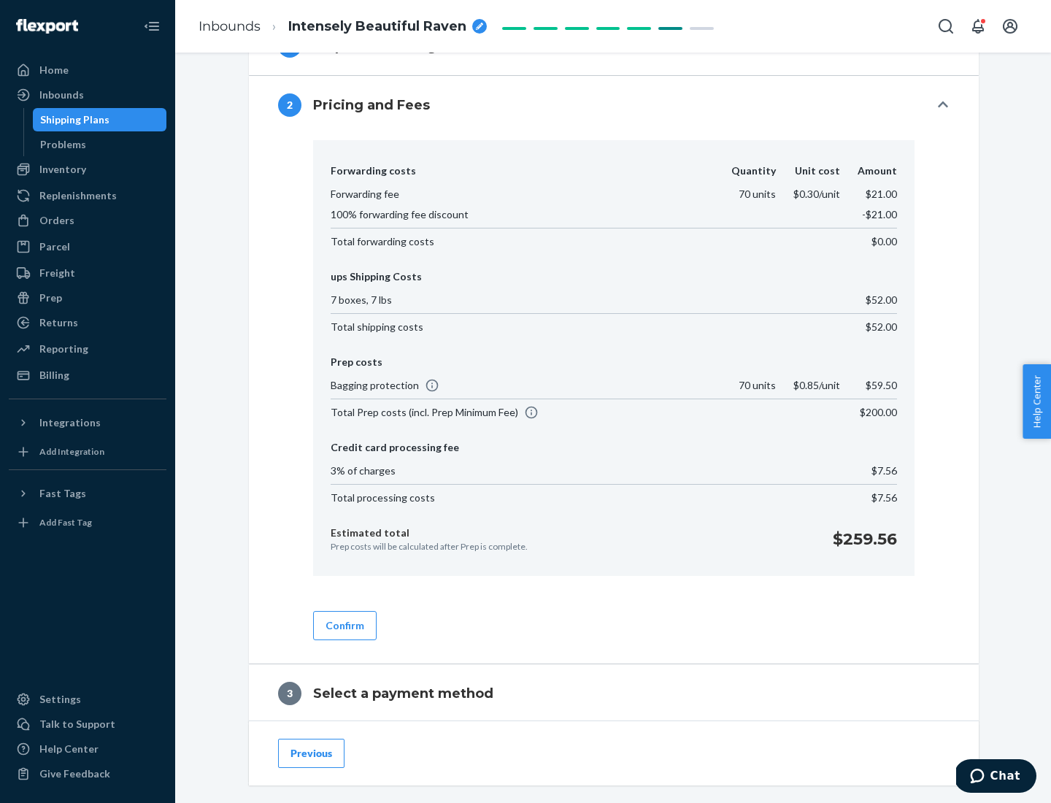
scroll to position [836, 0]
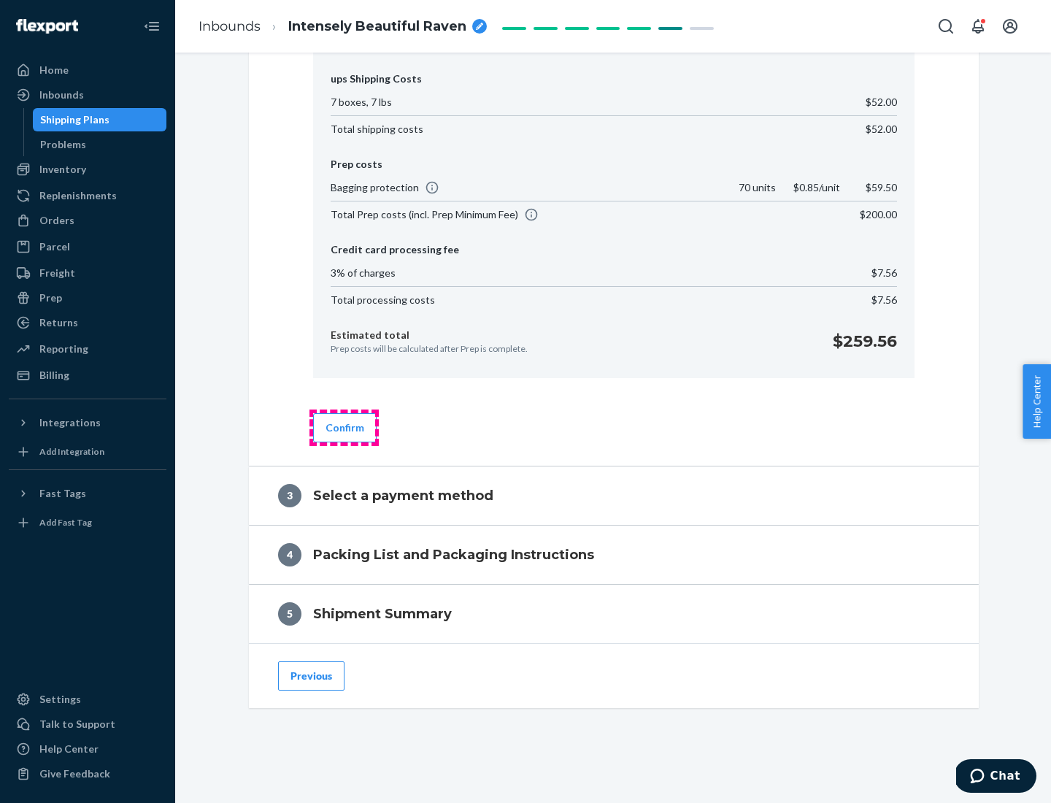
click at [344, 427] on button "Confirm" at bounding box center [344, 427] width 63 height 29
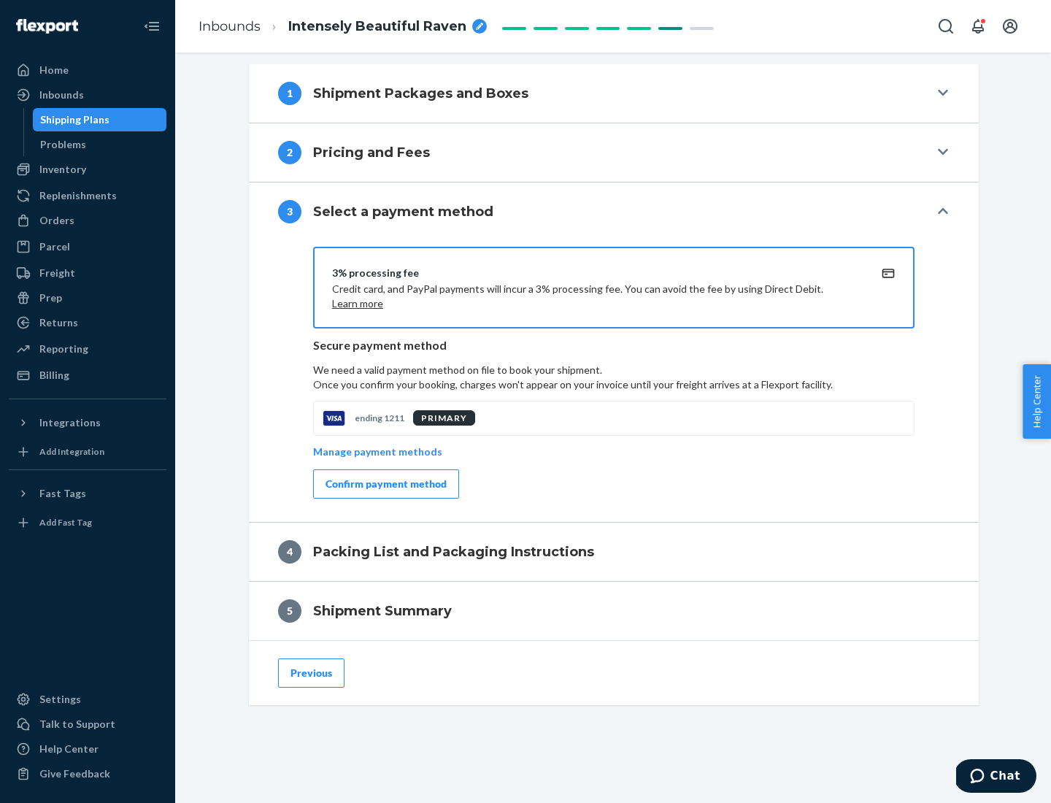
scroll to position [590, 0]
click at [385, 484] on div "Confirm payment method" at bounding box center [385, 484] width 121 height 15
